Goal: Task Accomplishment & Management: Use online tool/utility

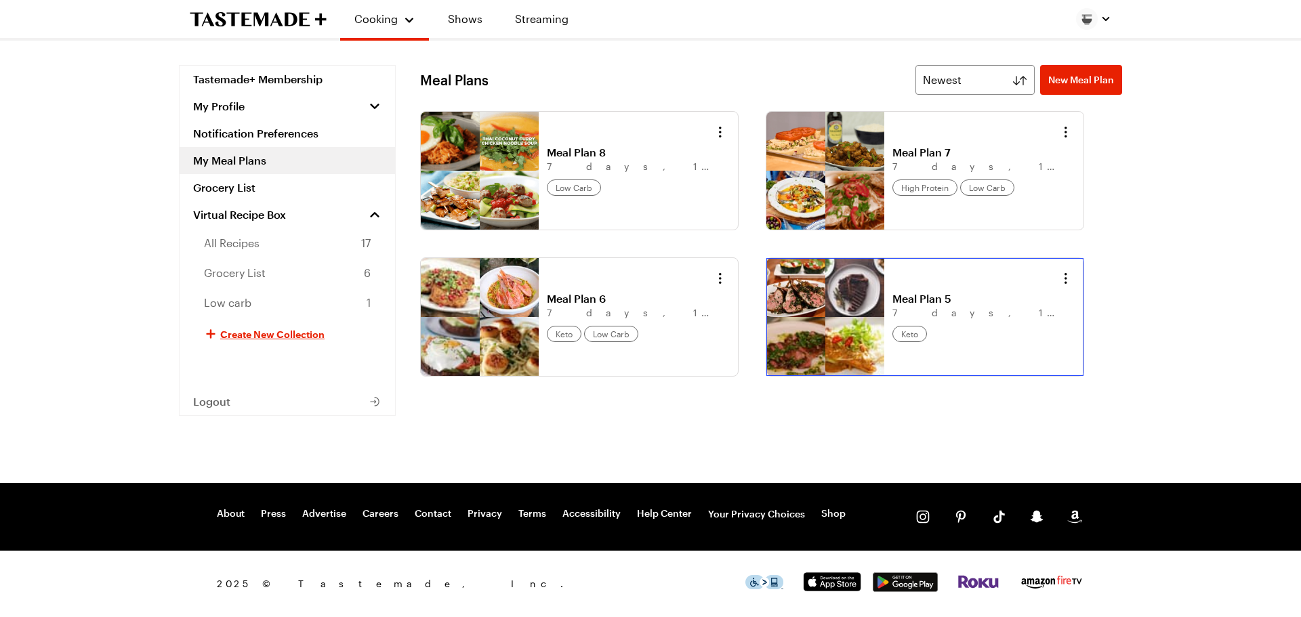
click at [892, 306] on link "Meal Plan 5" at bounding box center [976, 299] width 168 height 14
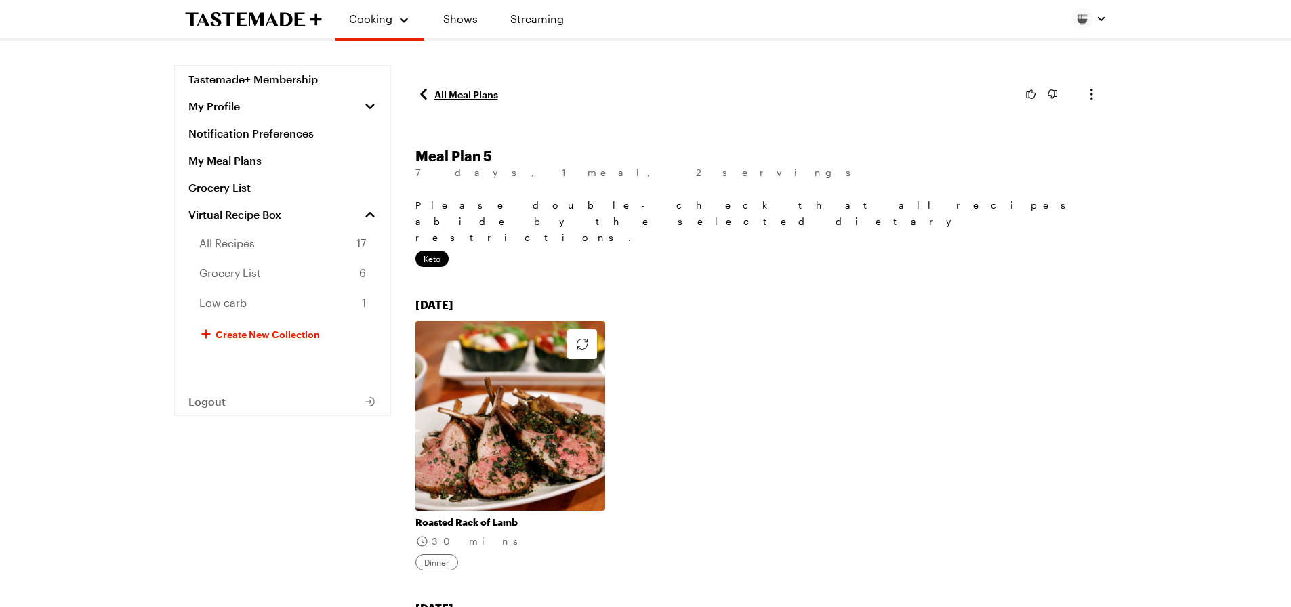
click at [459, 87] on link "All Meal Plans" at bounding box center [456, 94] width 83 height 16
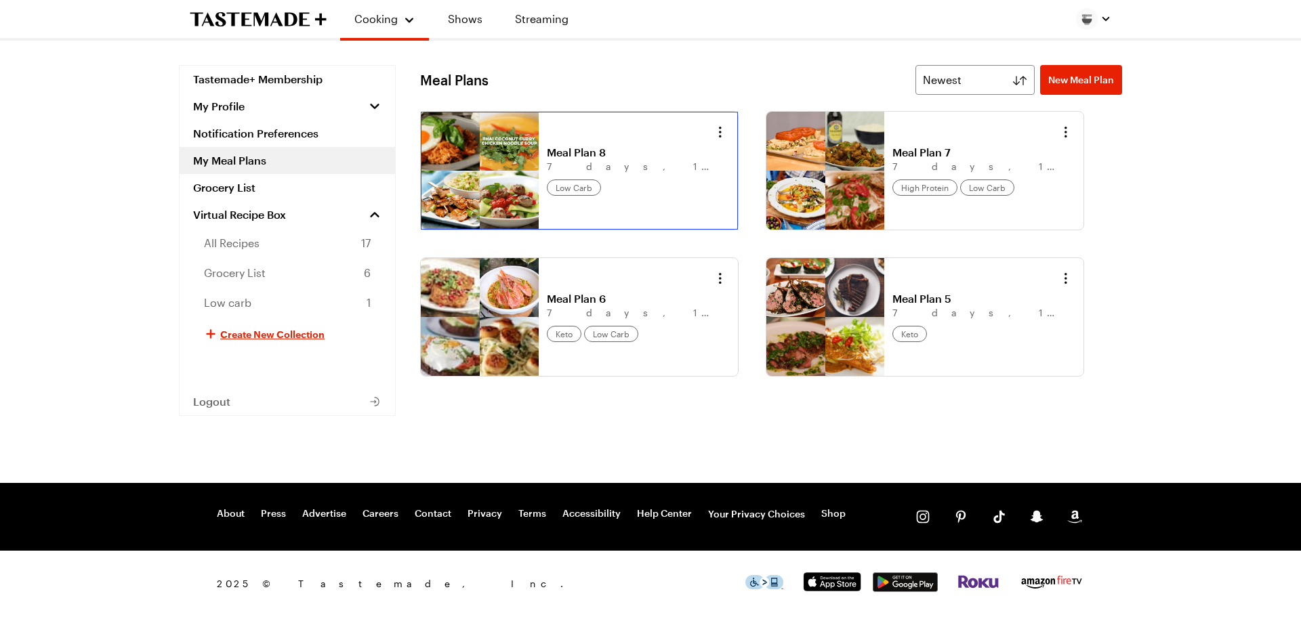
click at [547, 159] on link "Meal Plan 8" at bounding box center [631, 153] width 168 height 14
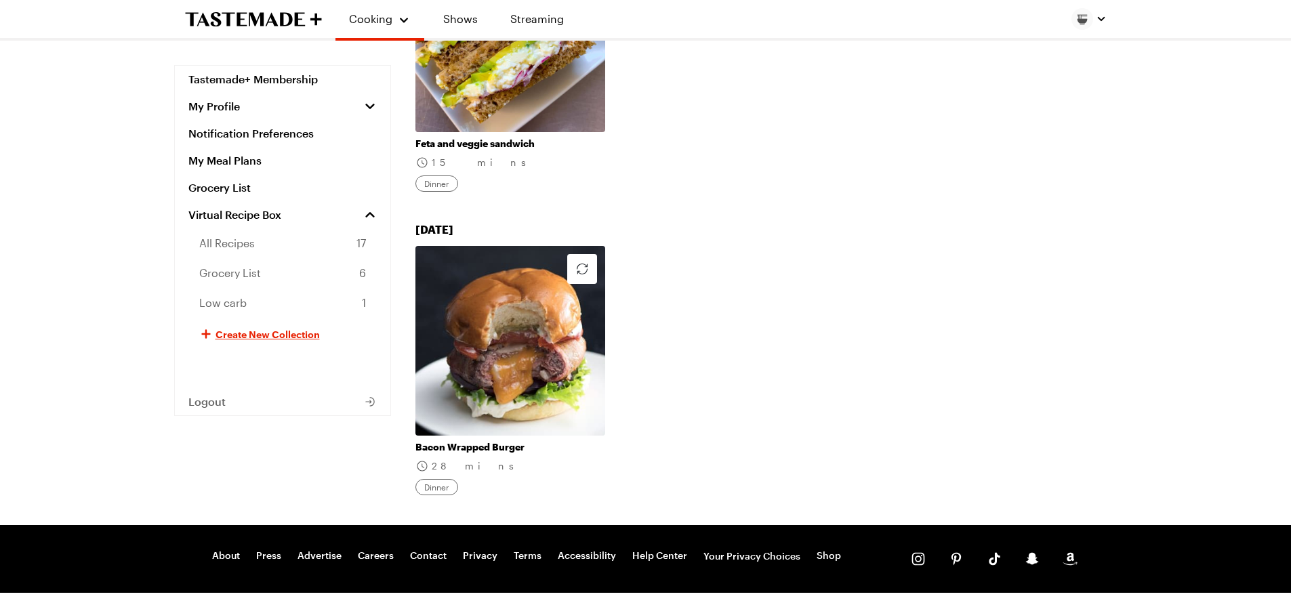
scroll to position [1953, 0]
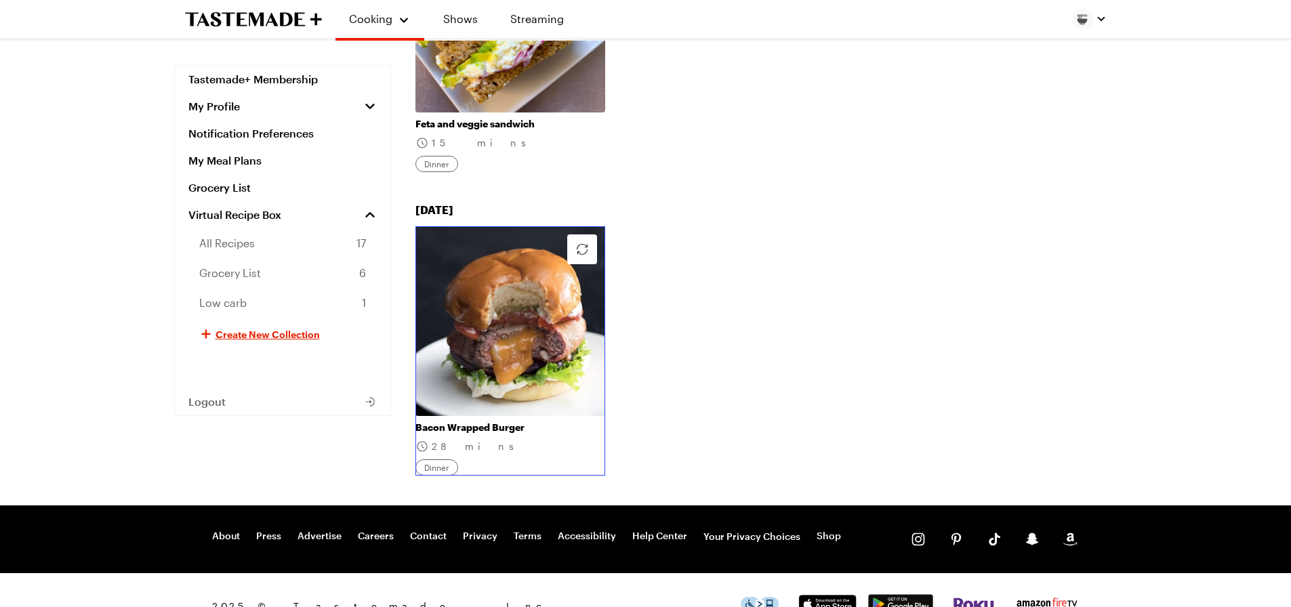
click at [520, 422] on link "Bacon Wrapped Burger" at bounding box center [510, 428] width 190 height 12
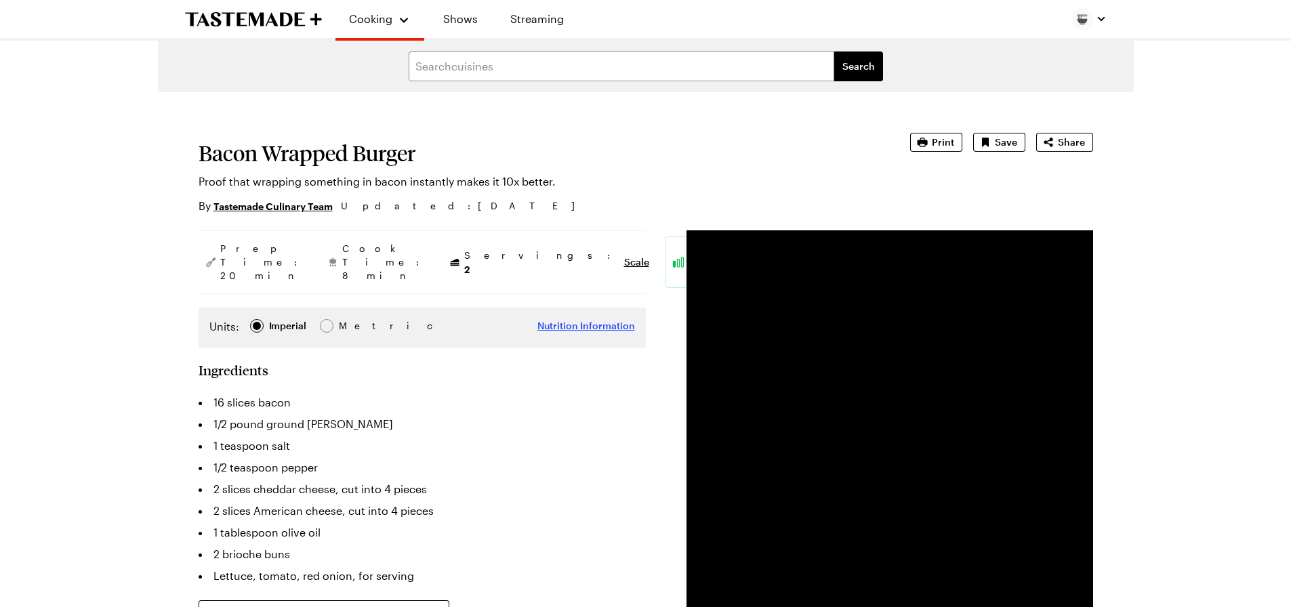
click at [581, 319] on span "Nutrition Information" at bounding box center [586, 326] width 98 height 14
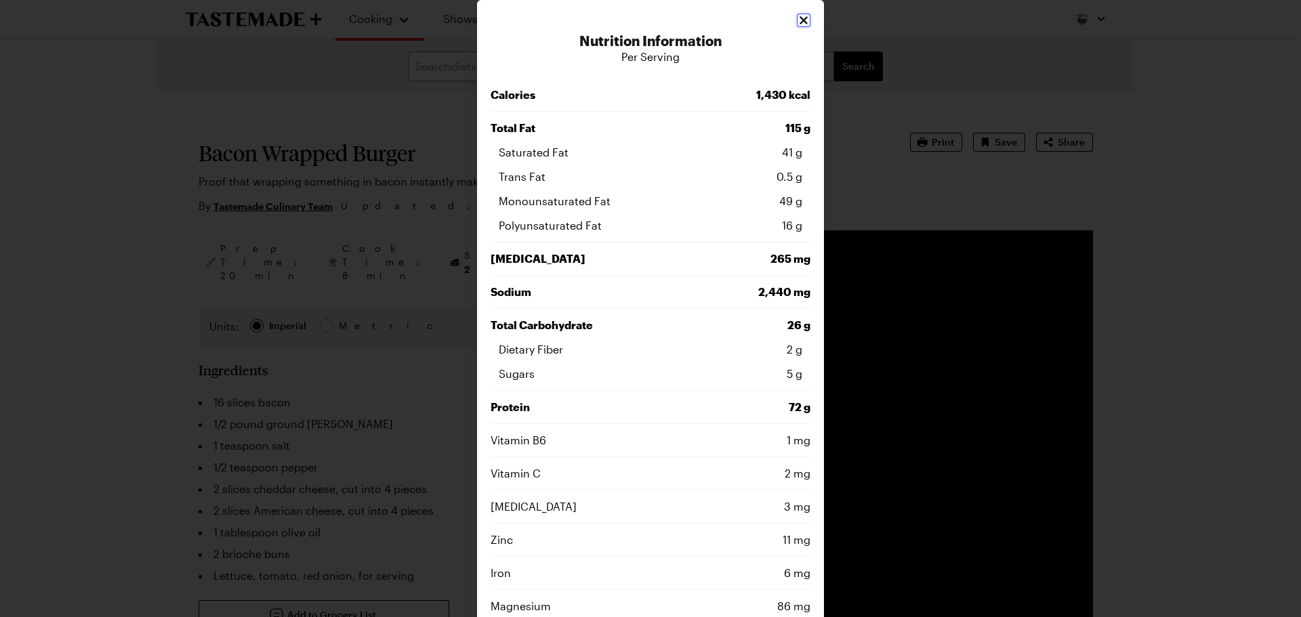
click at [797, 20] on icon "Close" at bounding box center [804, 21] width 14 height 14
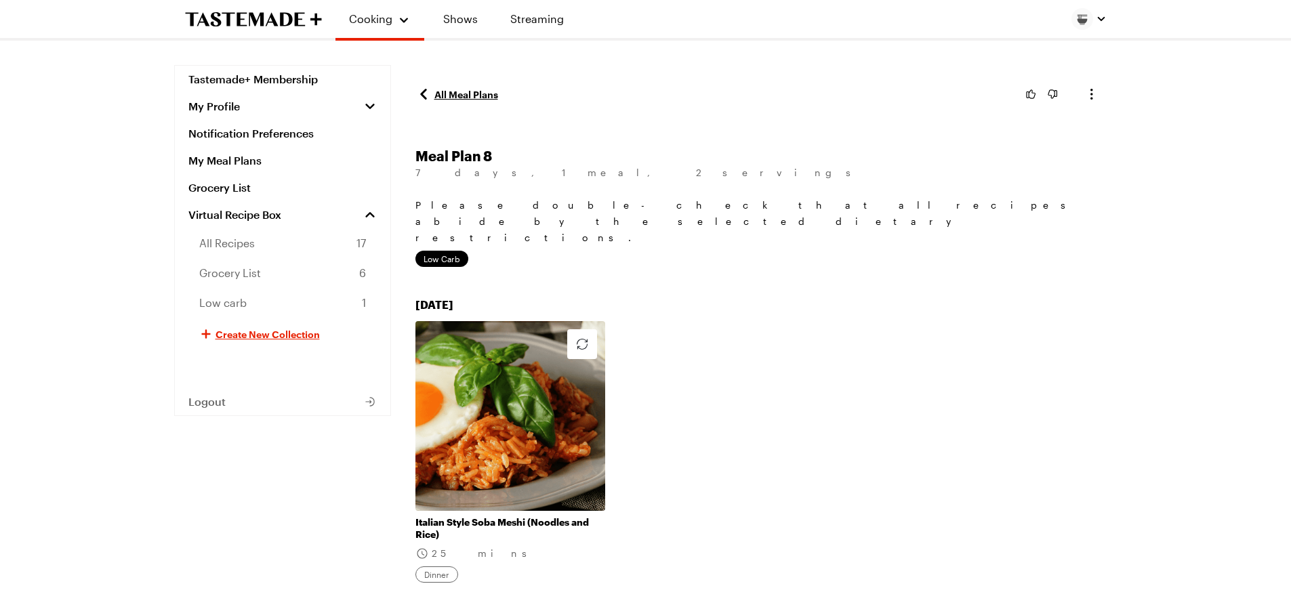
click at [469, 92] on link "All Meal Plans" at bounding box center [456, 94] width 83 height 16
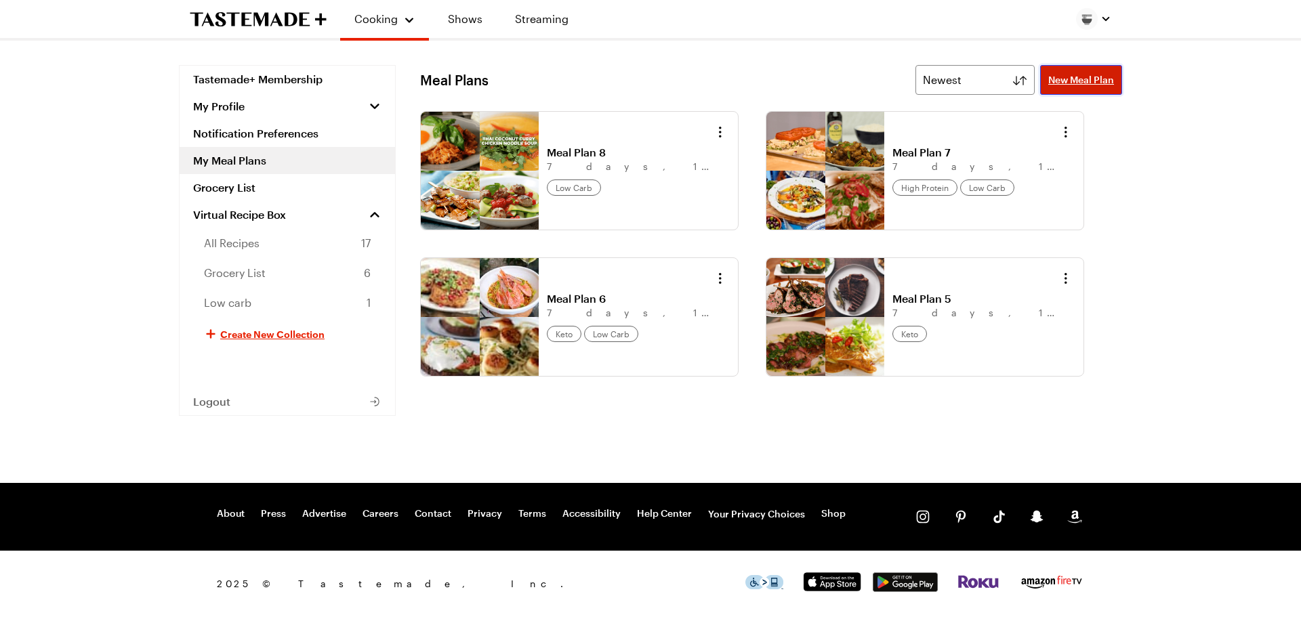
click at [1106, 80] on span "New Meal Plan" at bounding box center [1081, 80] width 66 height 14
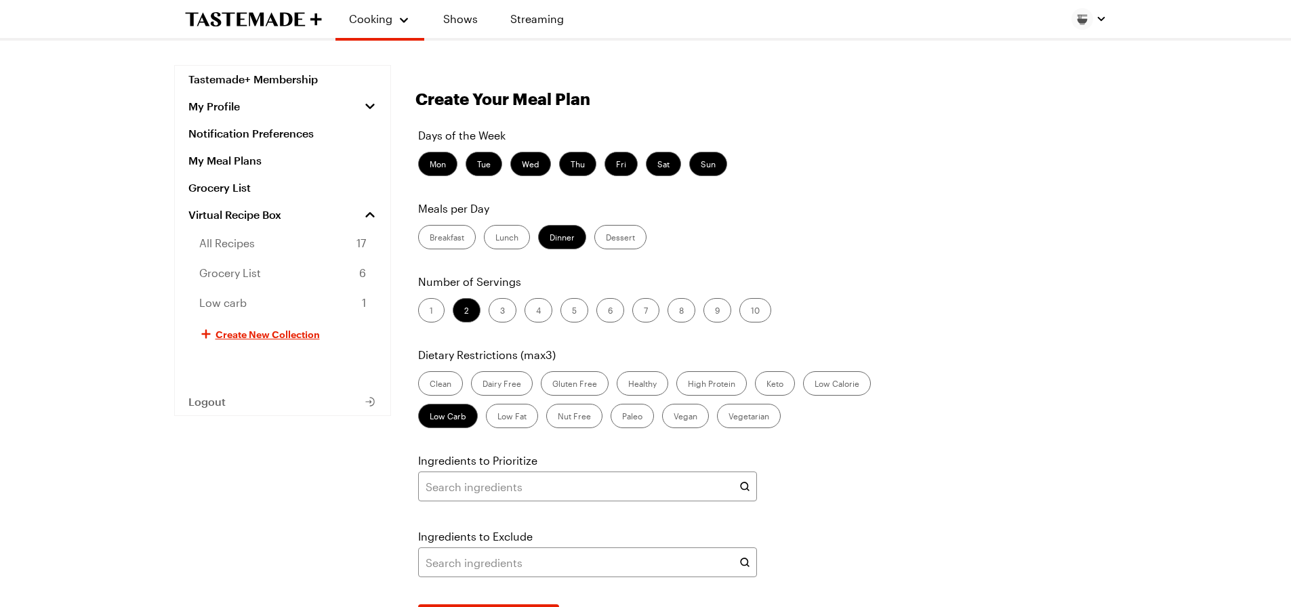
click at [449, 418] on label "Low Carb" at bounding box center [448, 416] width 60 height 24
click at [430, 417] on Carb "Low Carb" at bounding box center [430, 417] width 0 height 0
click at [445, 419] on label "Low Carb" at bounding box center [448, 416] width 60 height 24
click at [430, 417] on Carb "Low Carb" at bounding box center [430, 417] width 0 height 0
click at [642, 386] on label "Healthy" at bounding box center [643, 383] width 52 height 24
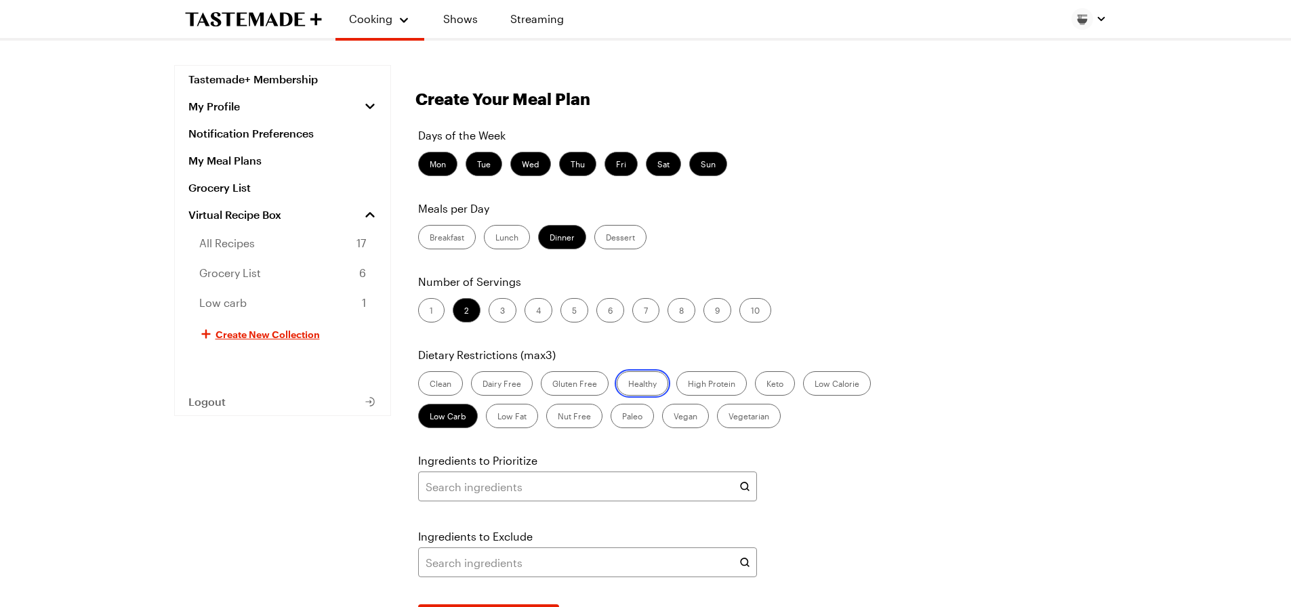
click at [628, 385] on input "Healthy" at bounding box center [628, 385] width 0 height 0
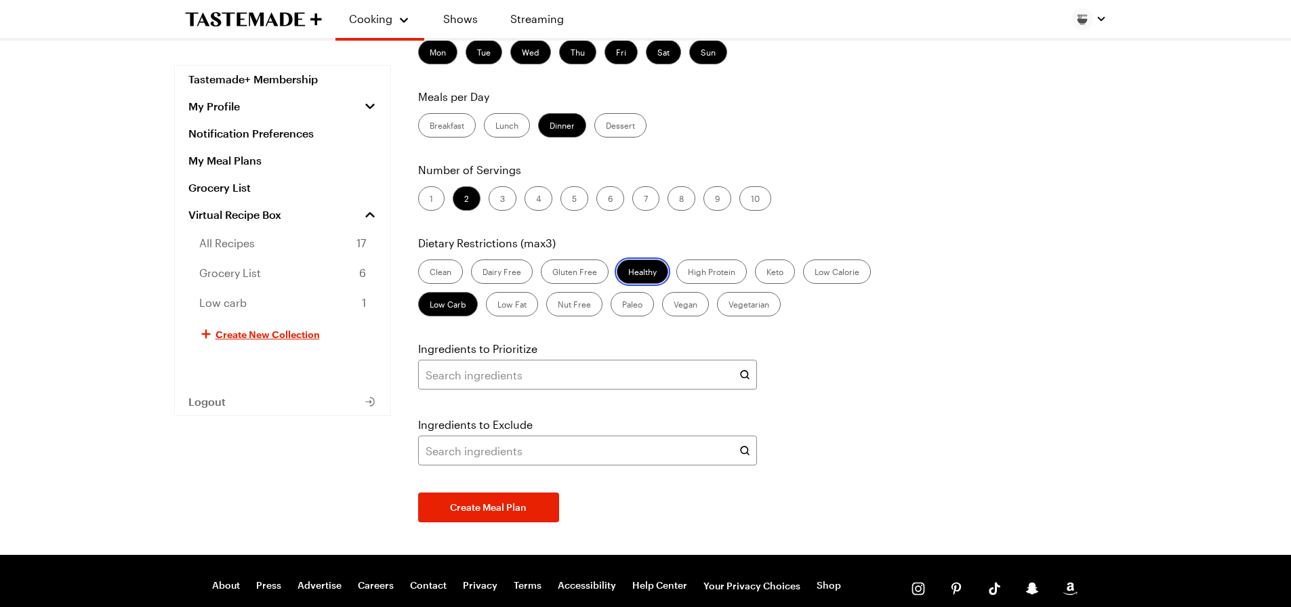
scroll to position [136, 0]
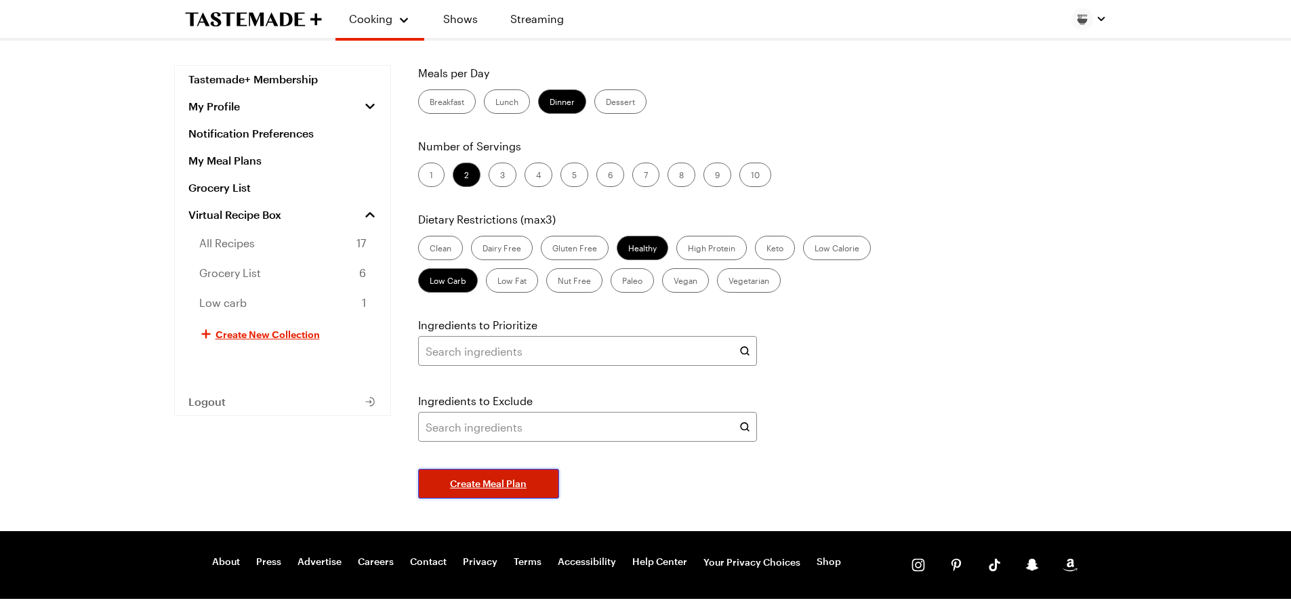
click at [505, 482] on span "Create Meal Plan" at bounding box center [488, 484] width 77 height 14
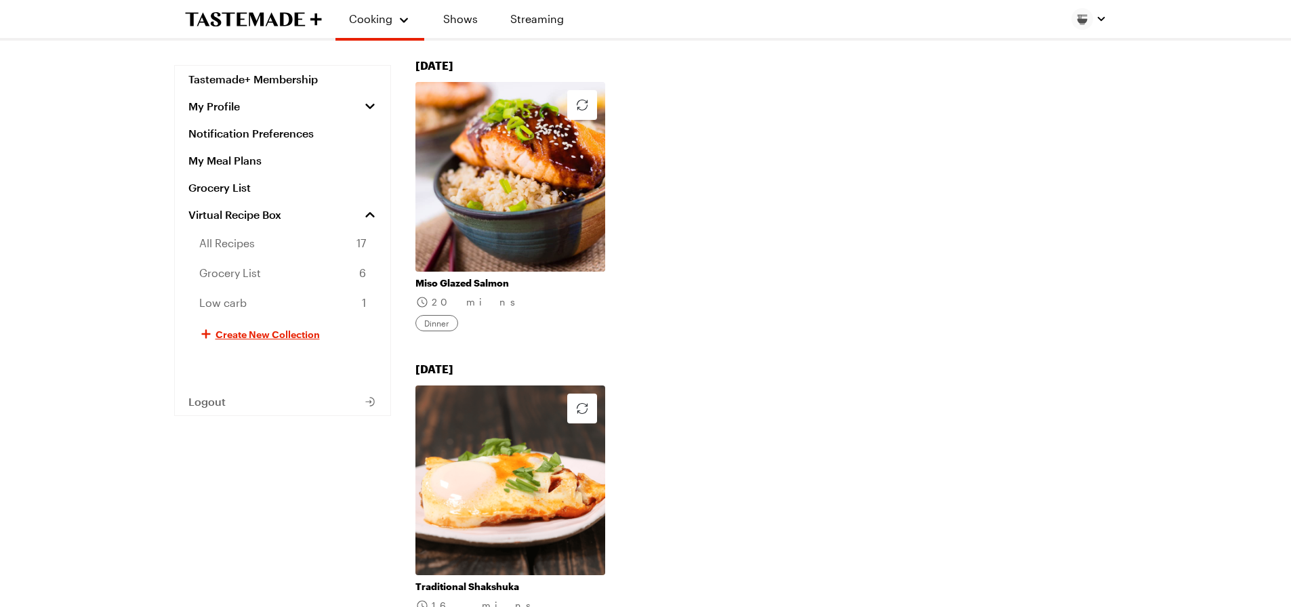
scroll to position [881, 0]
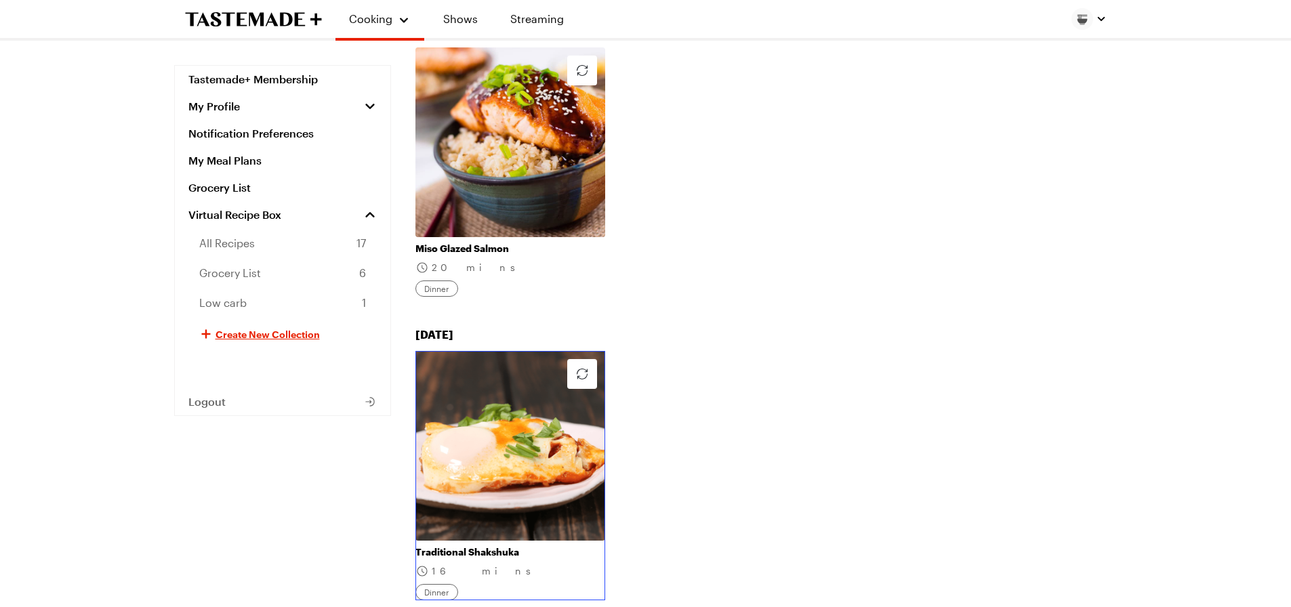
click at [519, 546] on link "Traditional Shakshuka" at bounding box center [510, 552] width 190 height 12
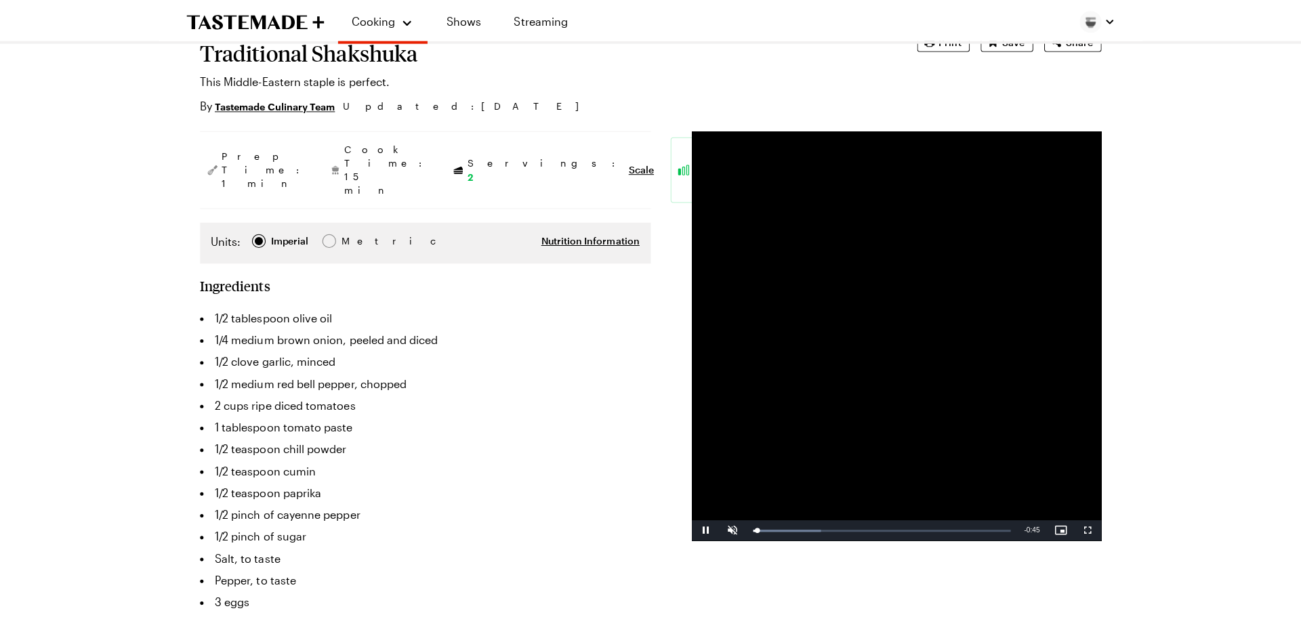
scroll to position [136, 0]
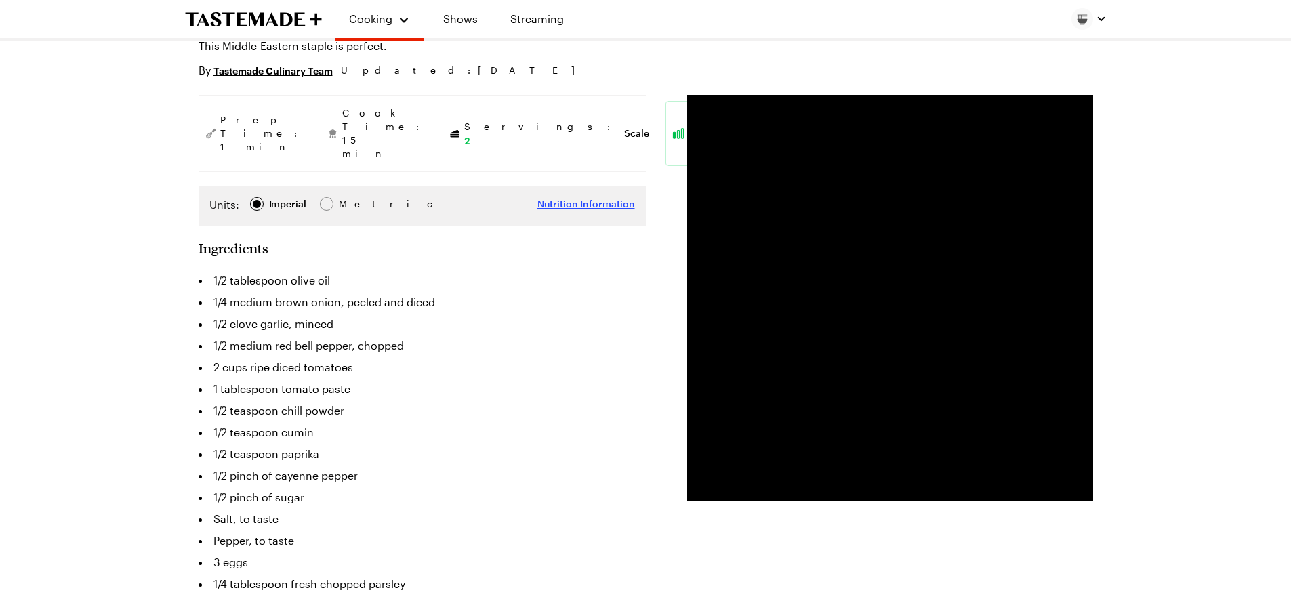
click at [594, 197] on span "Nutrition Information" at bounding box center [586, 204] width 98 height 14
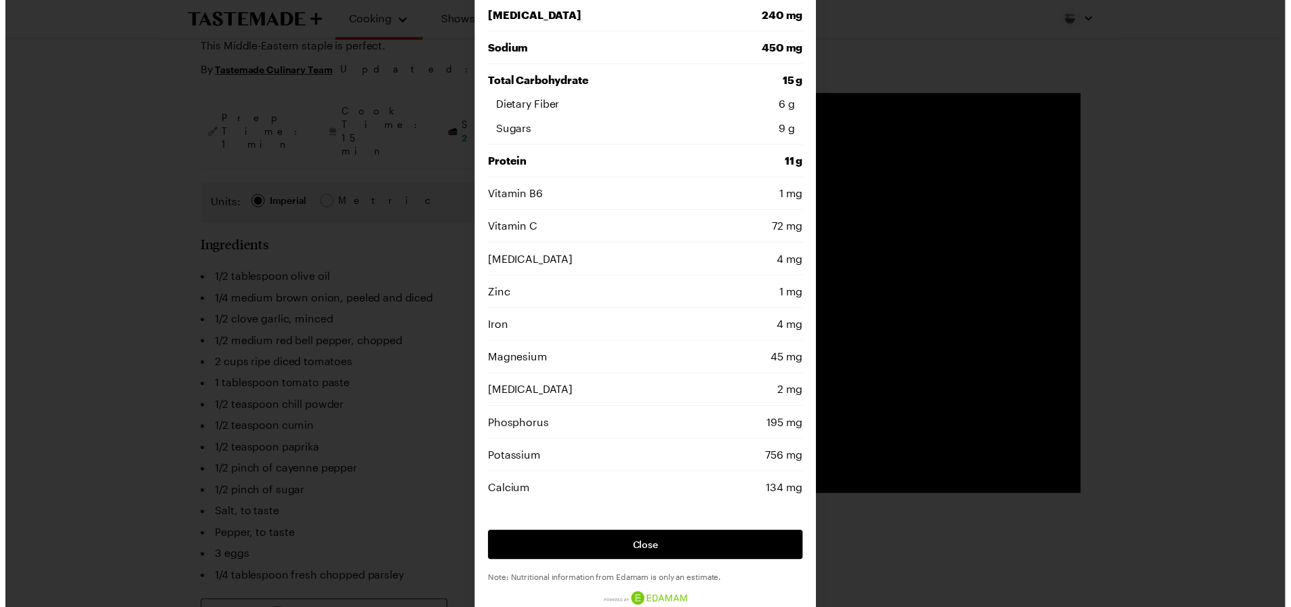
scroll to position [266, 0]
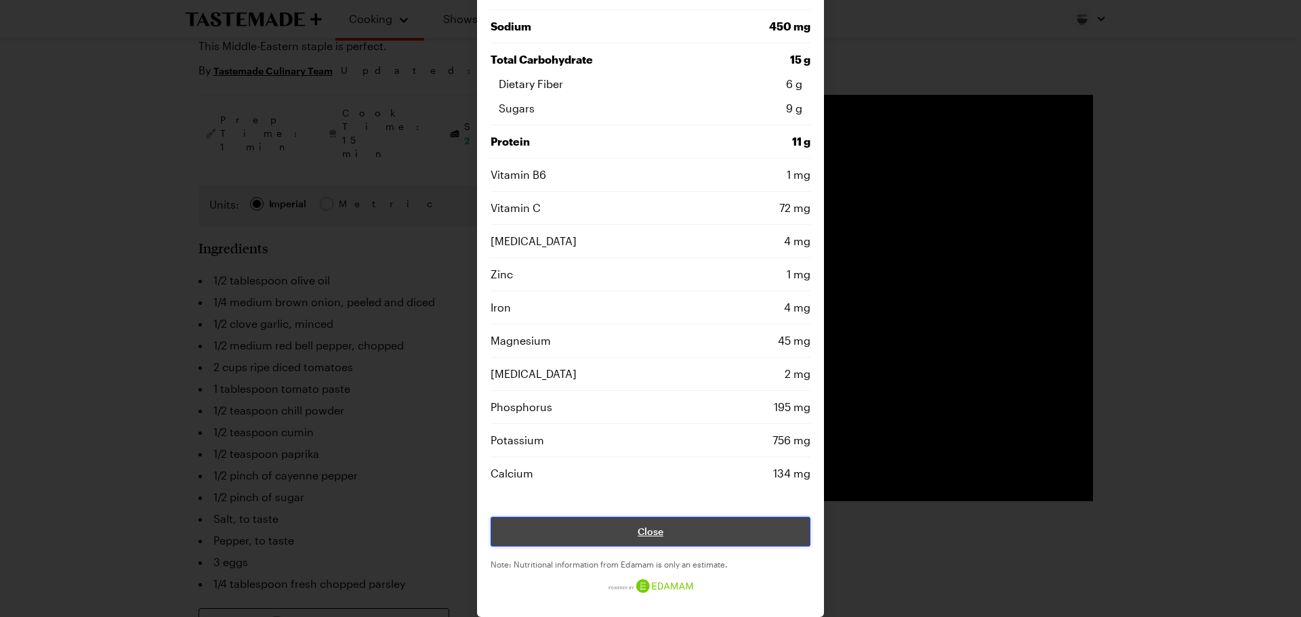
click at [646, 532] on span "Close" at bounding box center [651, 532] width 26 height 14
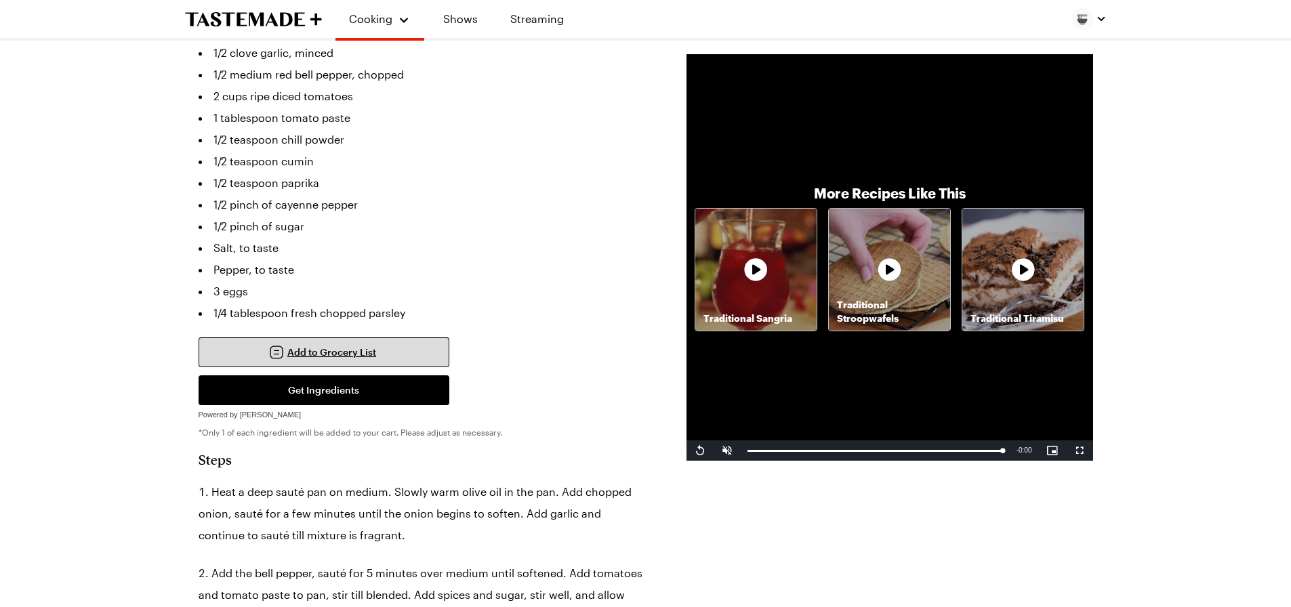
scroll to position [0, 0]
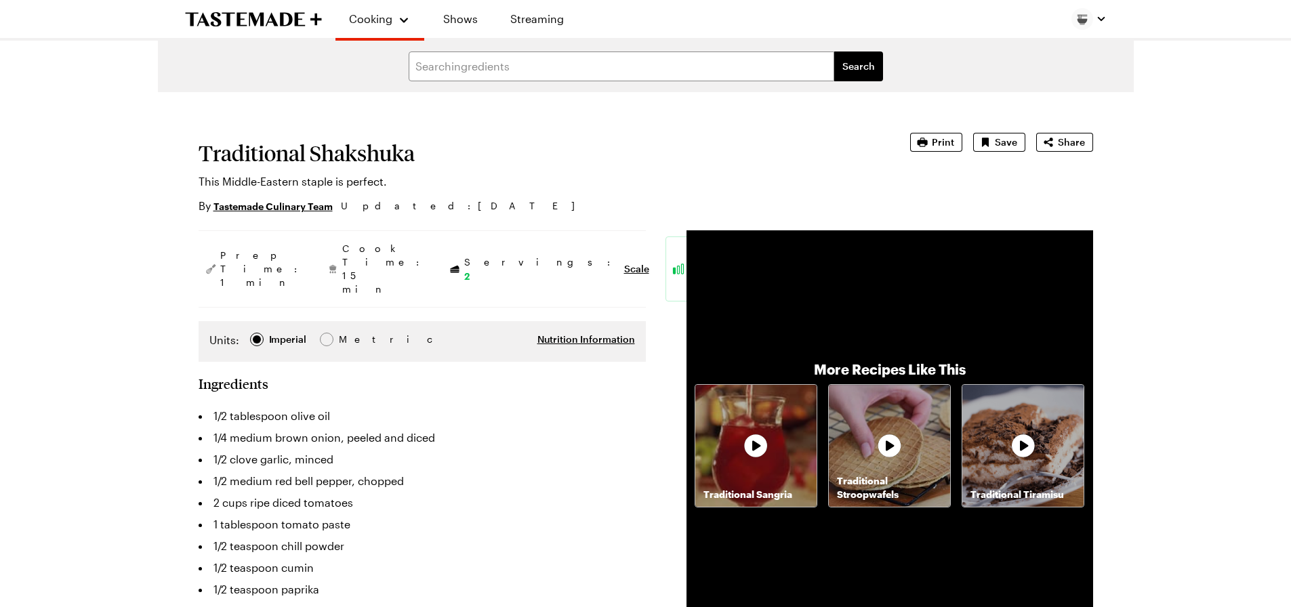
scroll to position [881, 0]
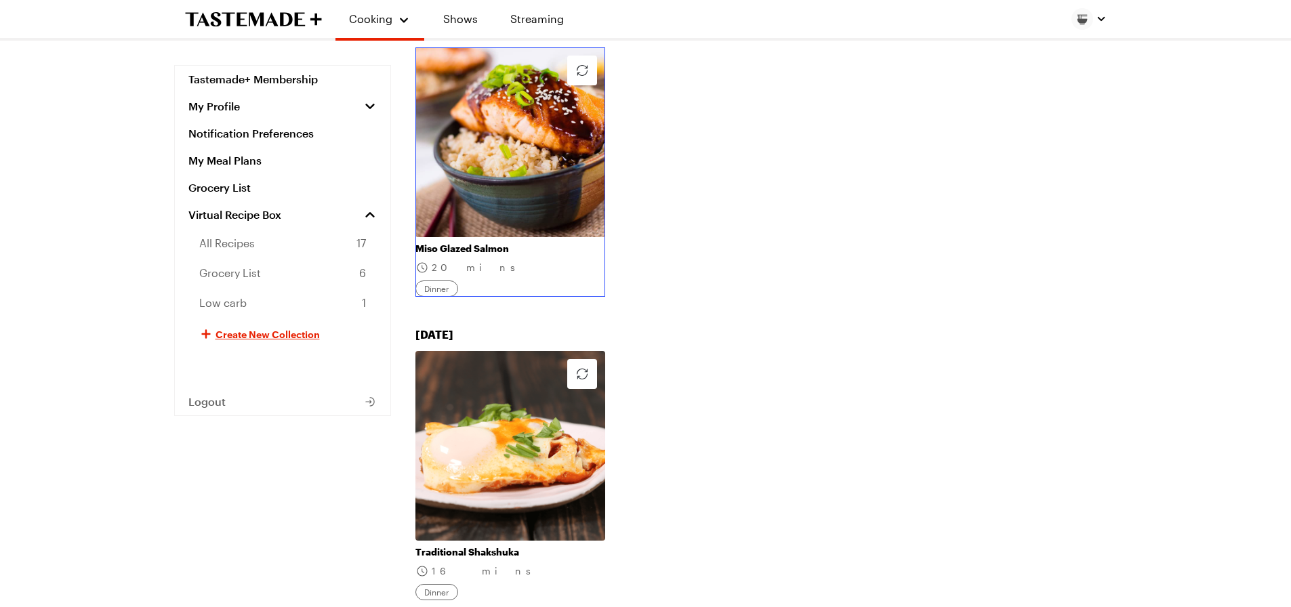
click at [497, 243] on link "Miso Glazed Salmon" at bounding box center [510, 249] width 190 height 12
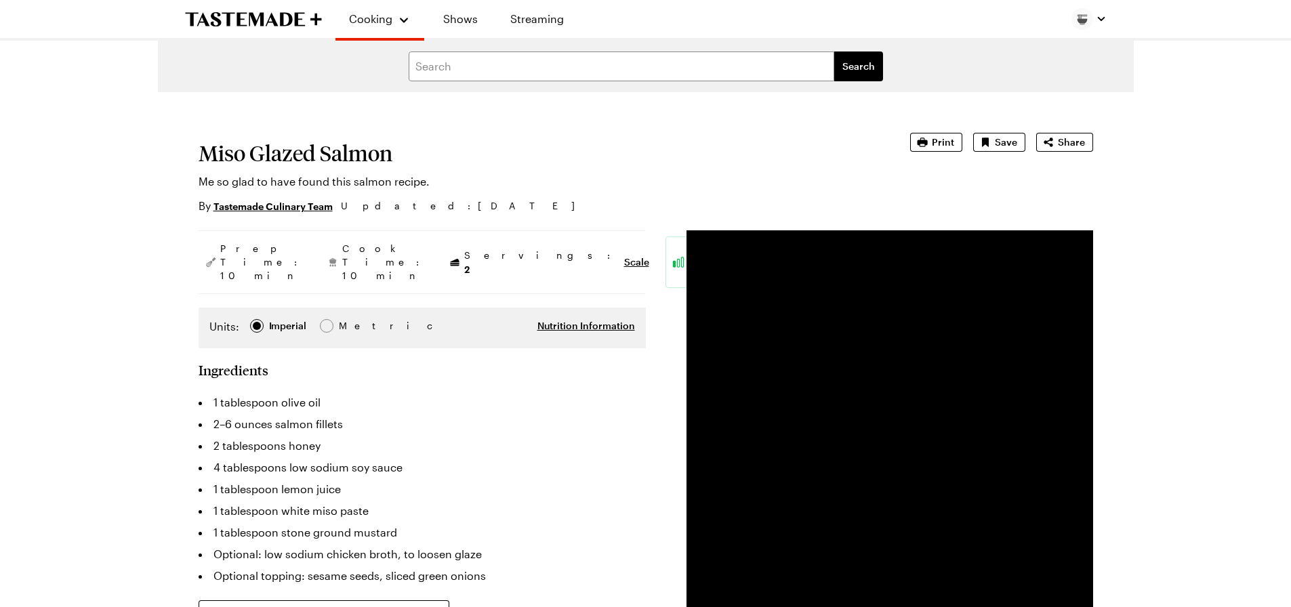
type textarea "x"
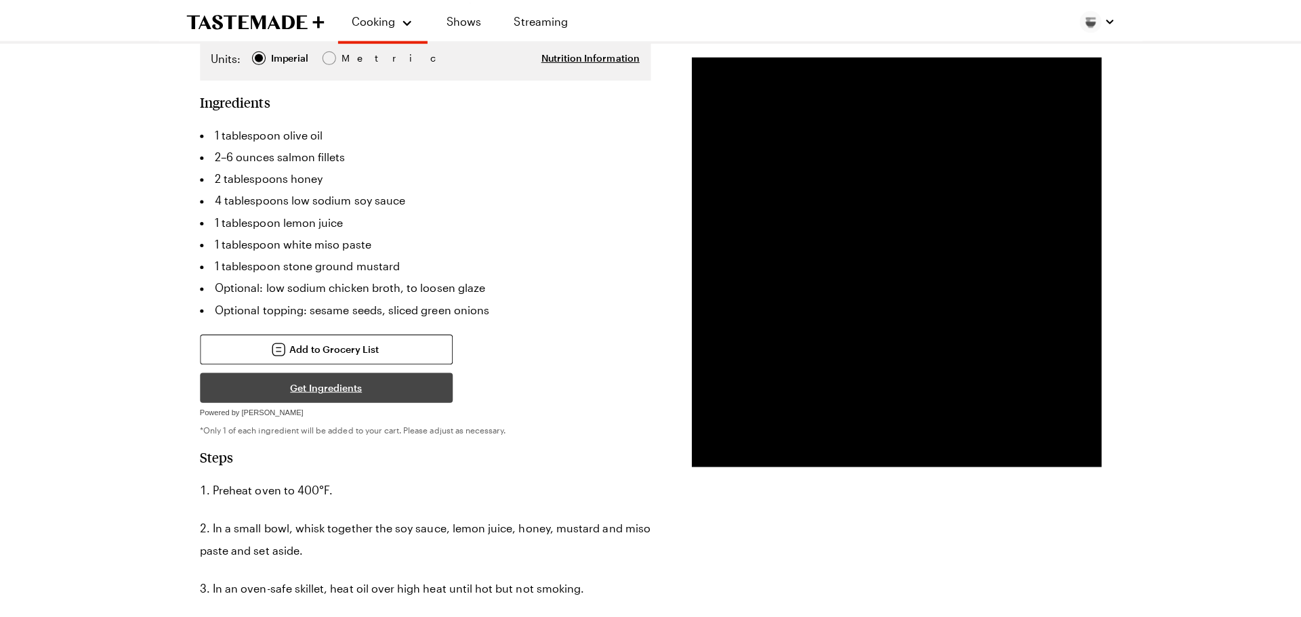
scroll to position [136, 0]
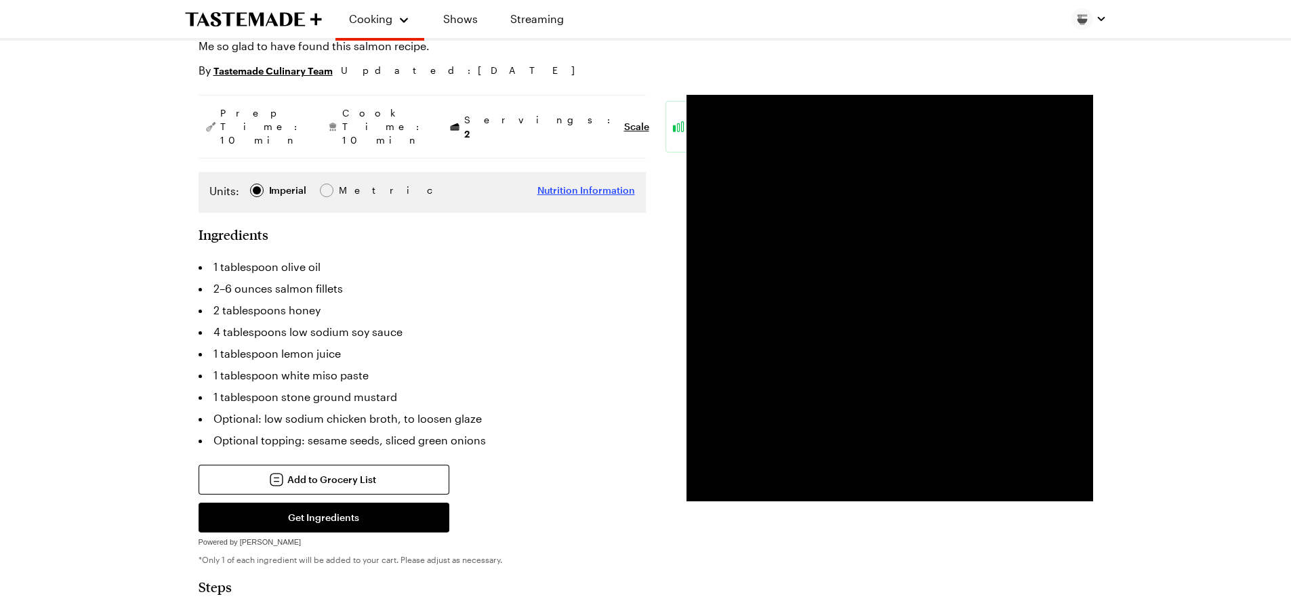
click at [582, 184] on span "Nutrition Information" at bounding box center [586, 191] width 98 height 14
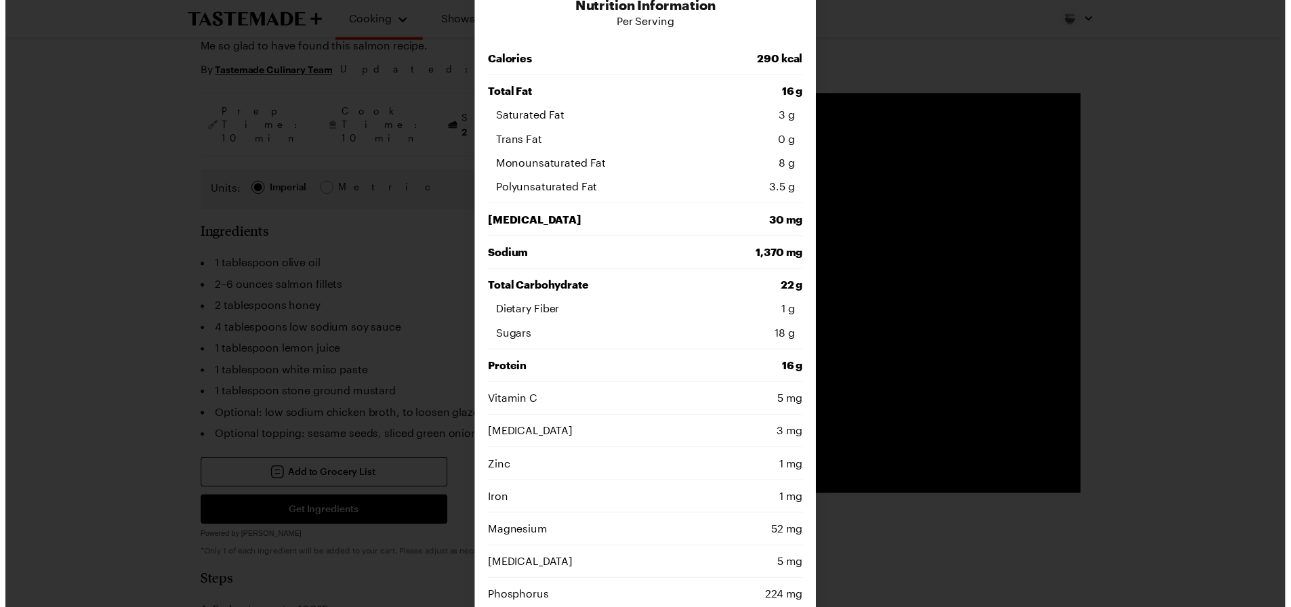
scroll to position [0, 0]
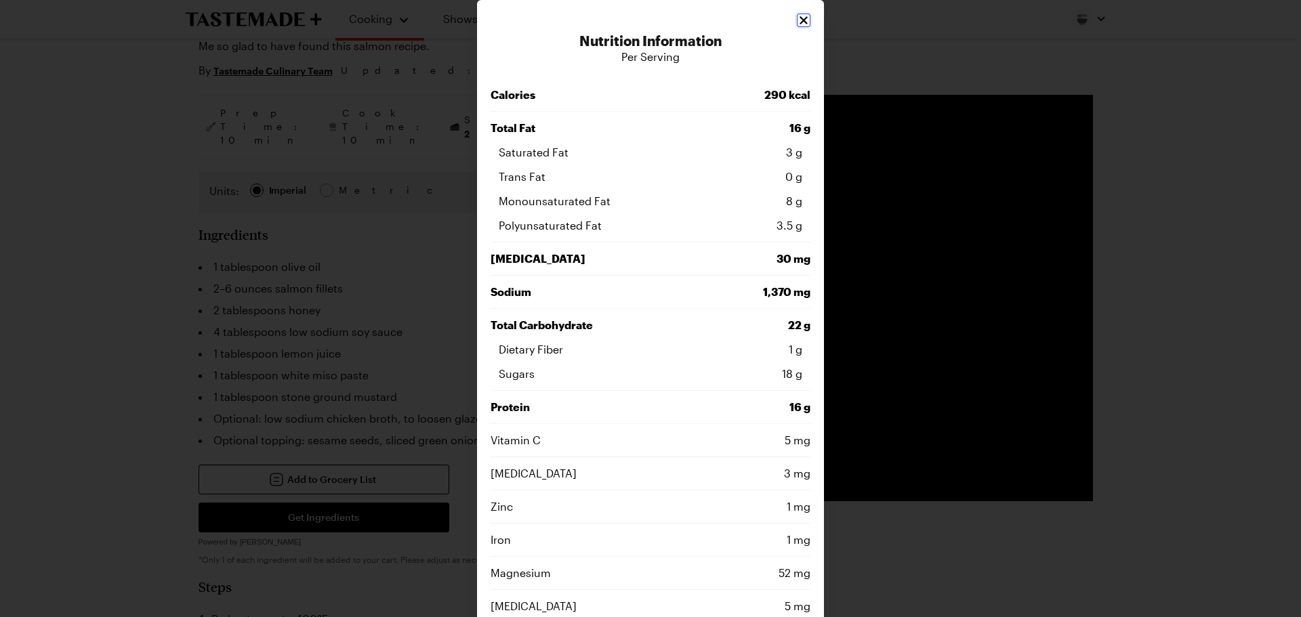
click at [797, 22] on icon "Close" at bounding box center [804, 21] width 14 height 14
